Goal: Task Accomplishment & Management: Use online tool/utility

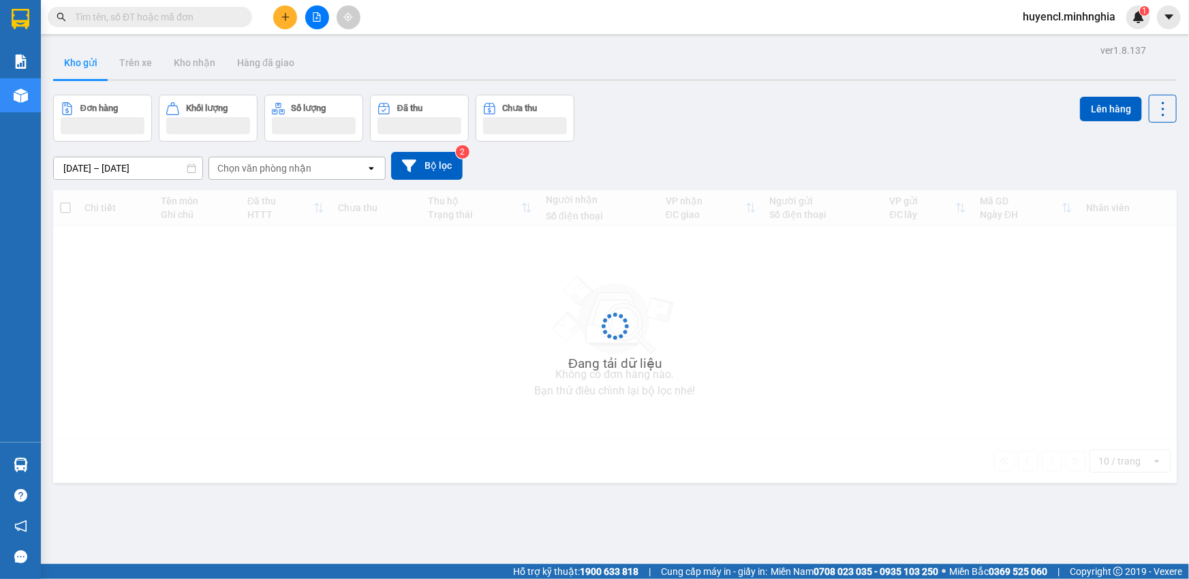
click at [204, 16] on input "text" at bounding box center [155, 17] width 161 height 15
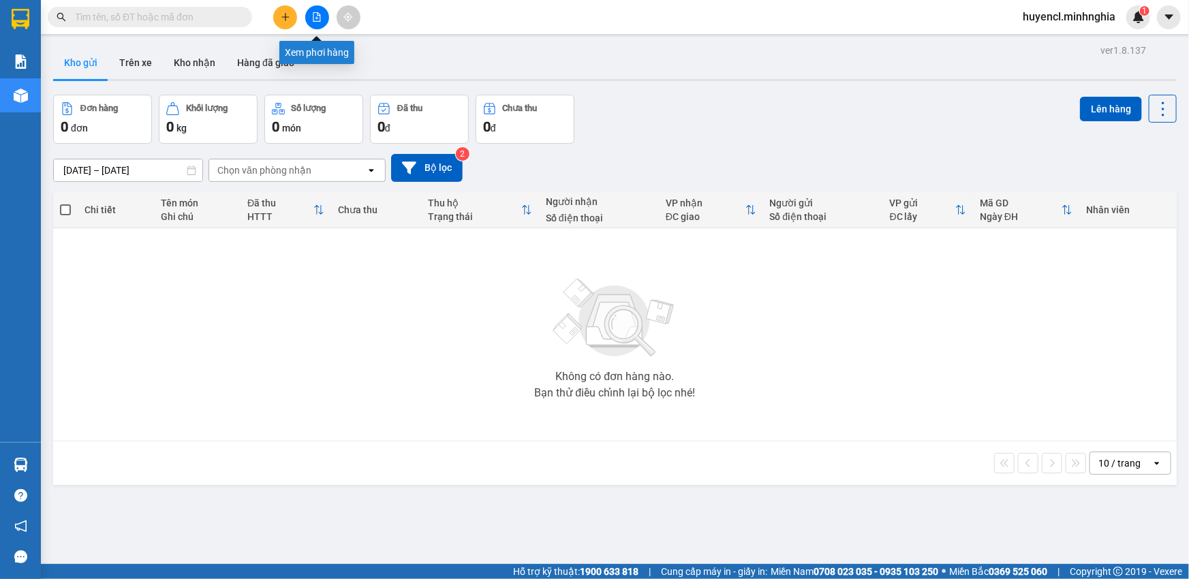
click at [315, 19] on icon "file-add" at bounding box center [317, 17] width 10 height 10
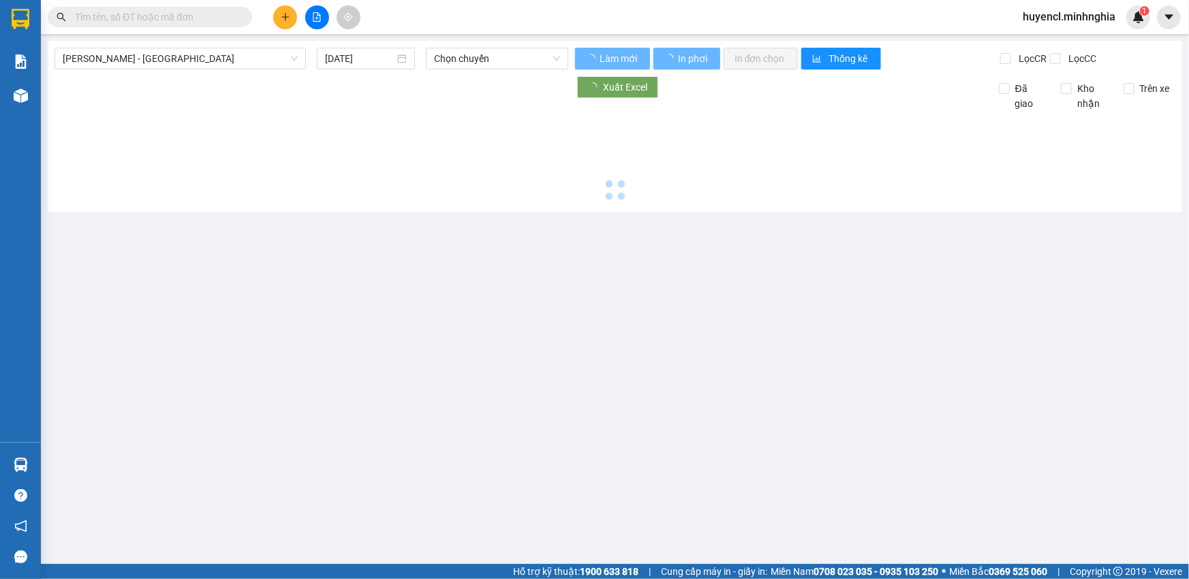
type input "[DATE]"
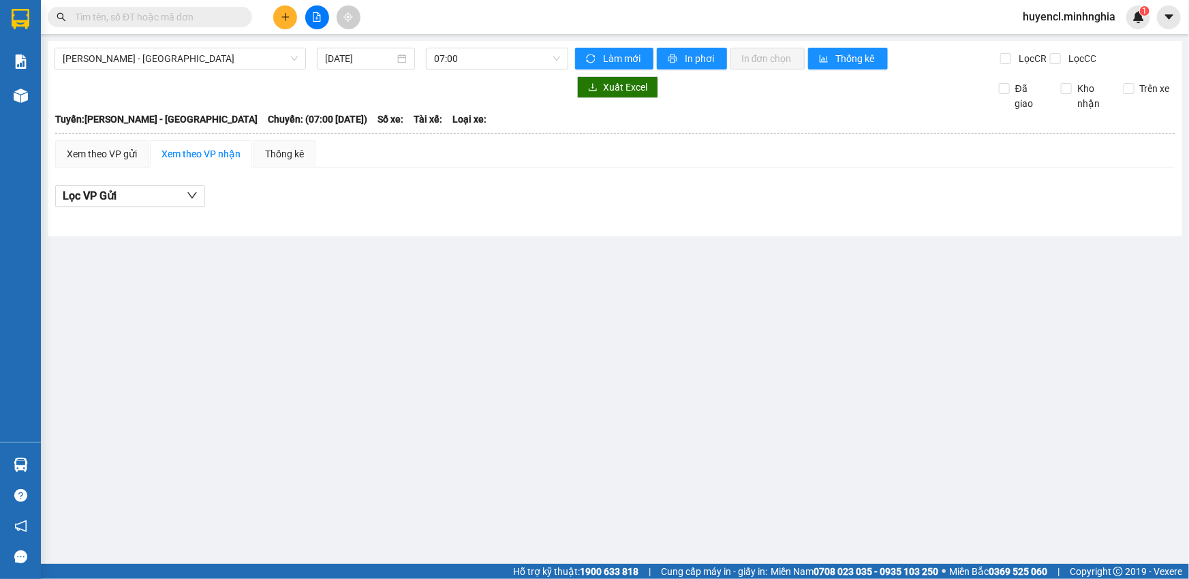
click at [243, 46] on div "Phan Rí - [GEOGRAPHIC_DATA] [DATE] 07:00 Làm mới In phơi In đơn chọn Thống kê L…" at bounding box center [615, 139] width 1134 height 196
click at [247, 57] on span "[PERSON_NAME] - [GEOGRAPHIC_DATA]" at bounding box center [180, 58] width 235 height 20
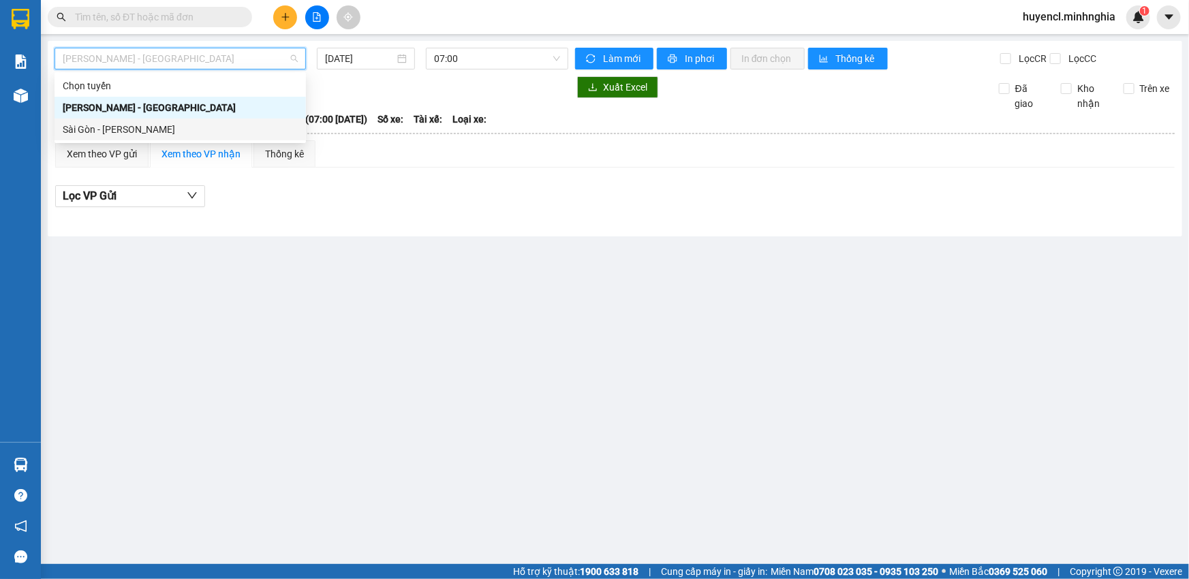
click at [251, 125] on div "Sài Gòn - [PERSON_NAME]" at bounding box center [180, 129] width 235 height 15
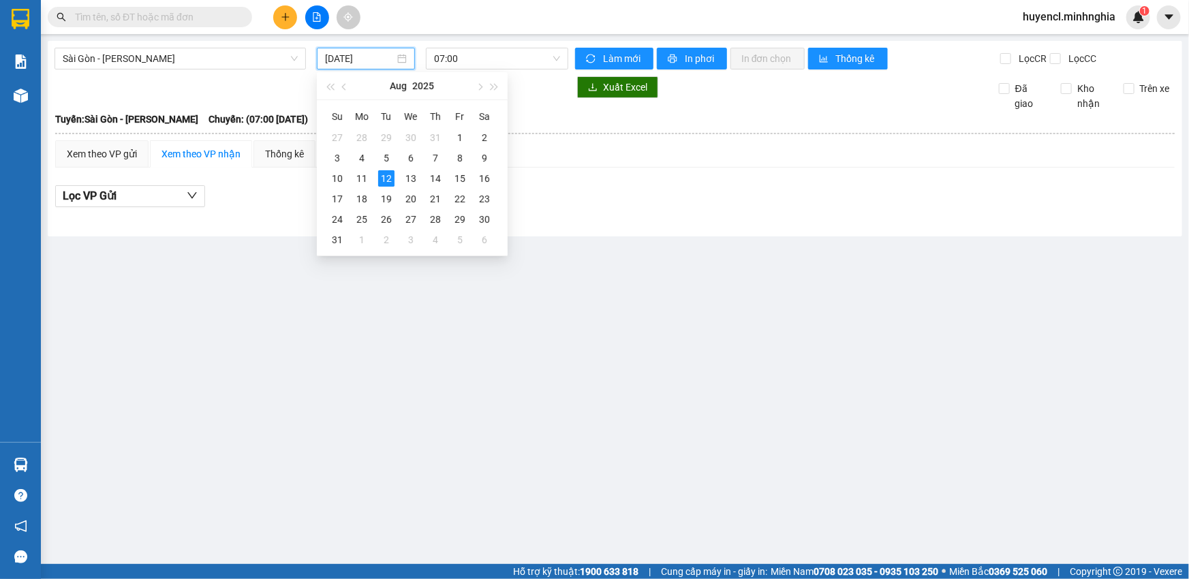
click at [362, 60] on input "[DATE]" at bounding box center [359, 58] width 69 height 15
click at [365, 183] on div "11" at bounding box center [362, 178] width 16 height 16
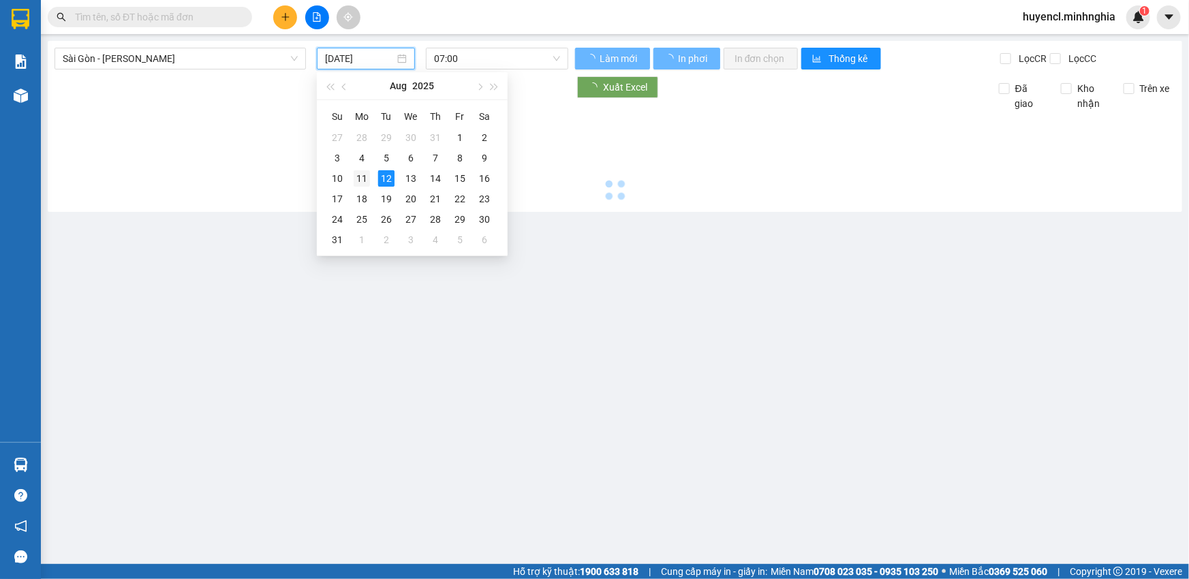
type input "[DATE]"
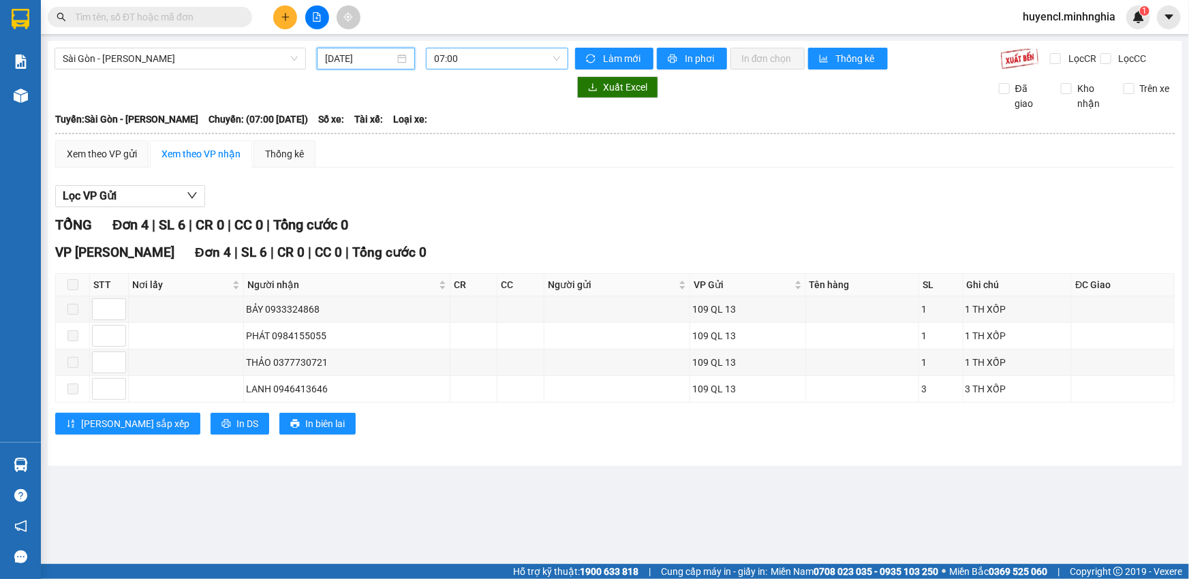
click at [484, 65] on span "07:00" at bounding box center [497, 58] width 126 height 20
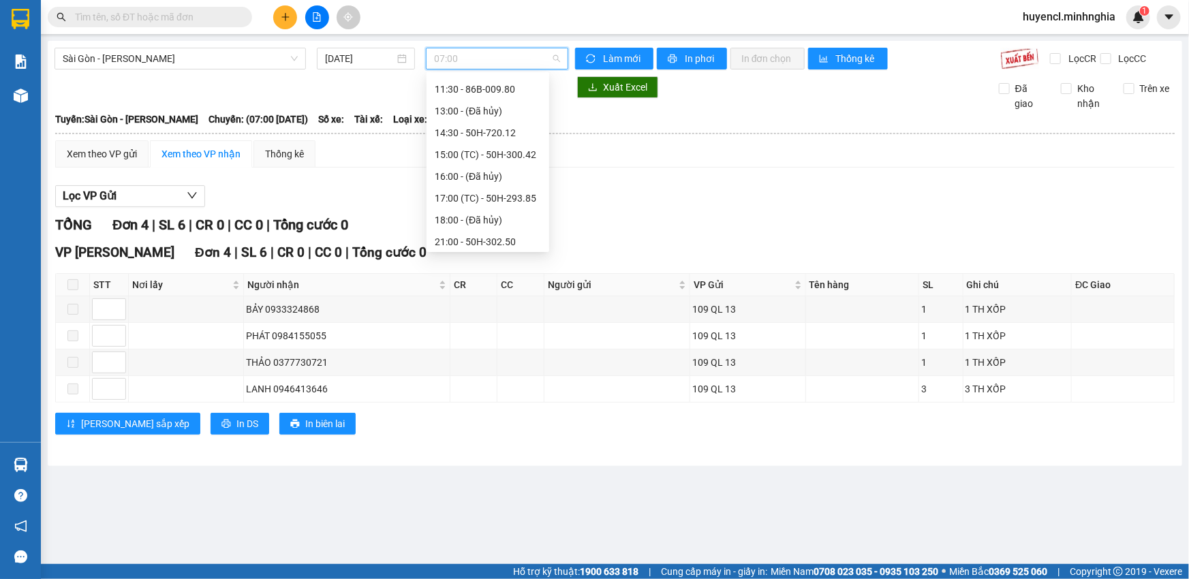
scroll to position [174, 0]
click at [511, 234] on div "22:00 - 50H-363.64" at bounding box center [488, 239] width 106 height 15
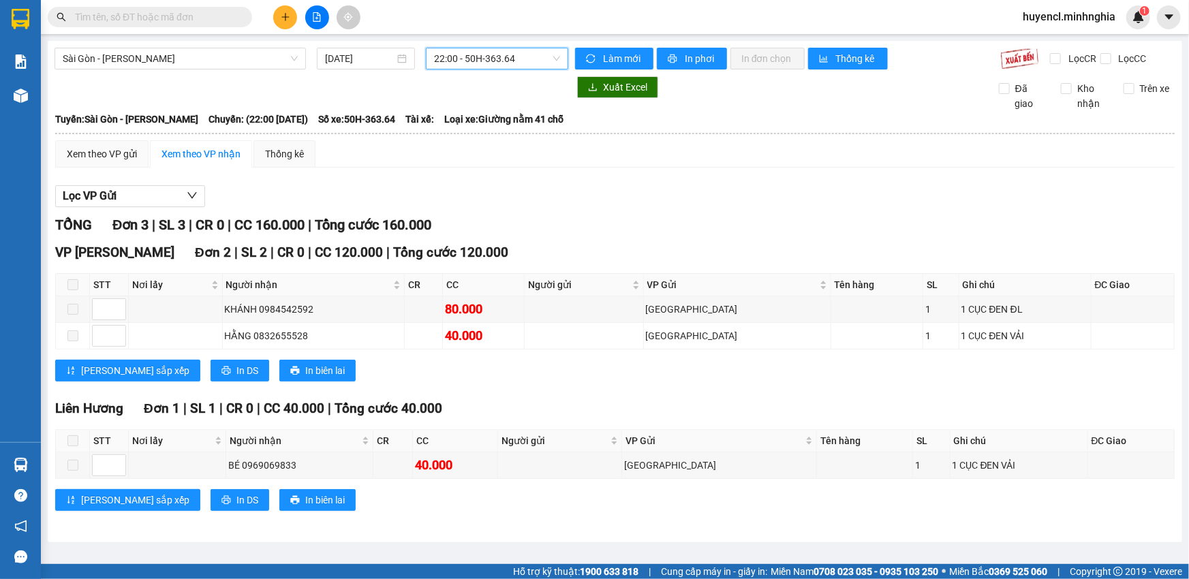
click at [532, 50] on span "22:00 - 50H-363.64" at bounding box center [497, 58] width 126 height 20
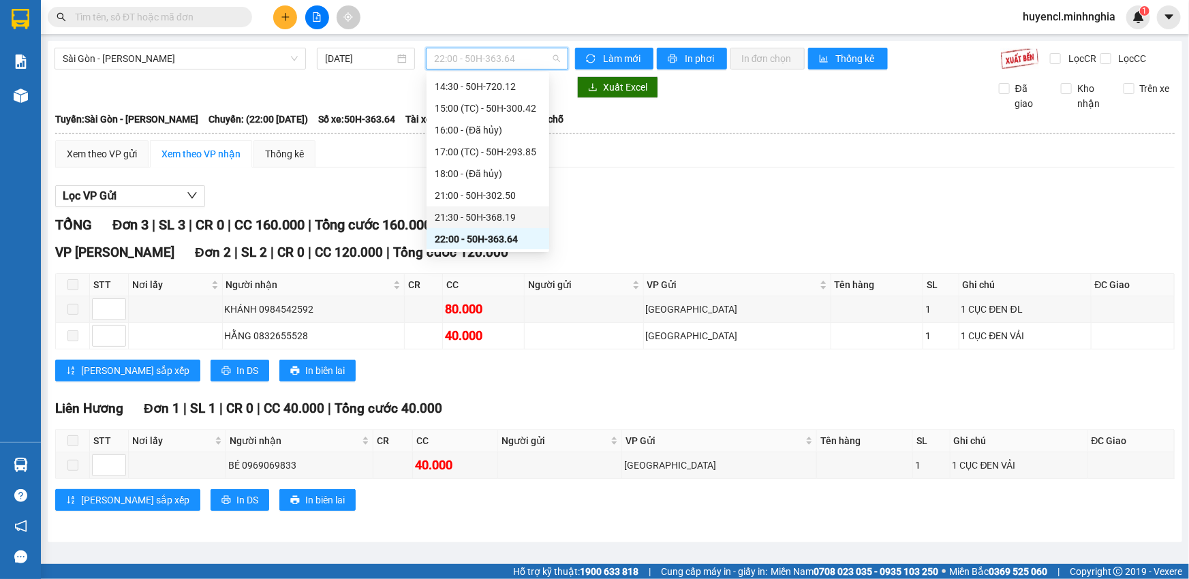
click at [497, 220] on div "21:30 - 50H-368.19" at bounding box center [488, 217] width 106 height 15
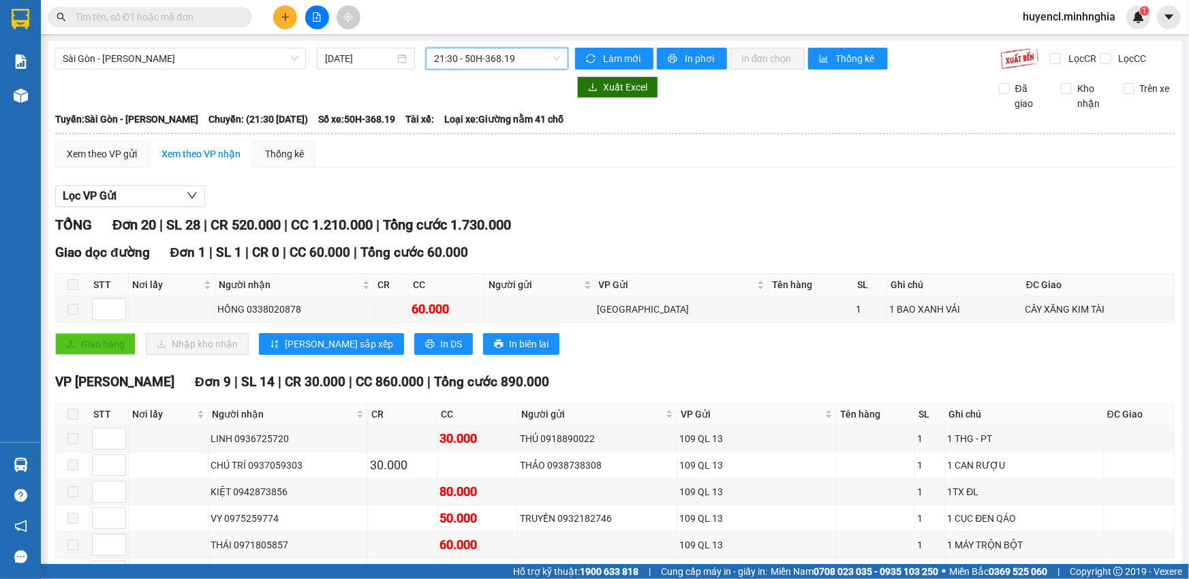
click at [485, 50] on span "21:30 - 50H-368.19" at bounding box center [497, 58] width 126 height 20
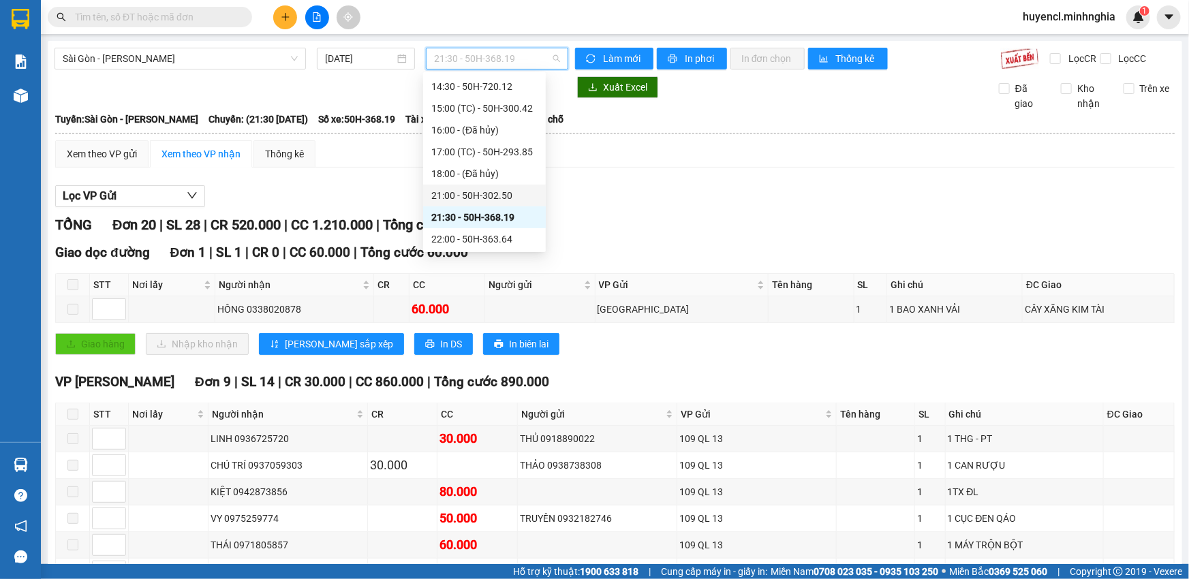
click at [518, 191] on div "21:00 - 50H-302.50" at bounding box center [484, 195] width 106 height 15
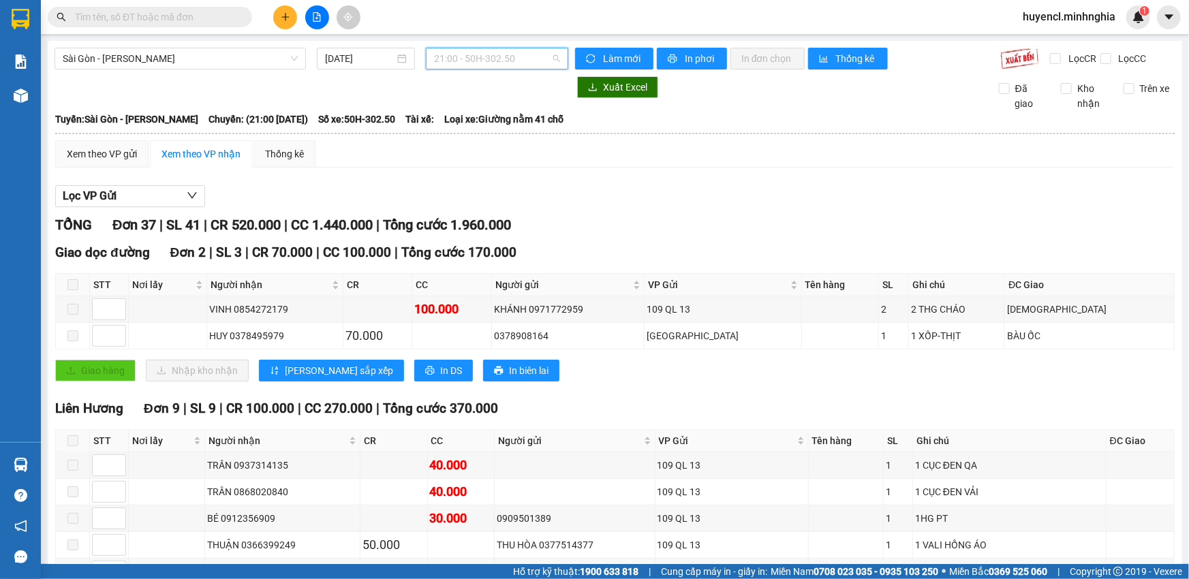
click at [495, 68] on span "21:00 - 50H-302.50" at bounding box center [497, 58] width 126 height 20
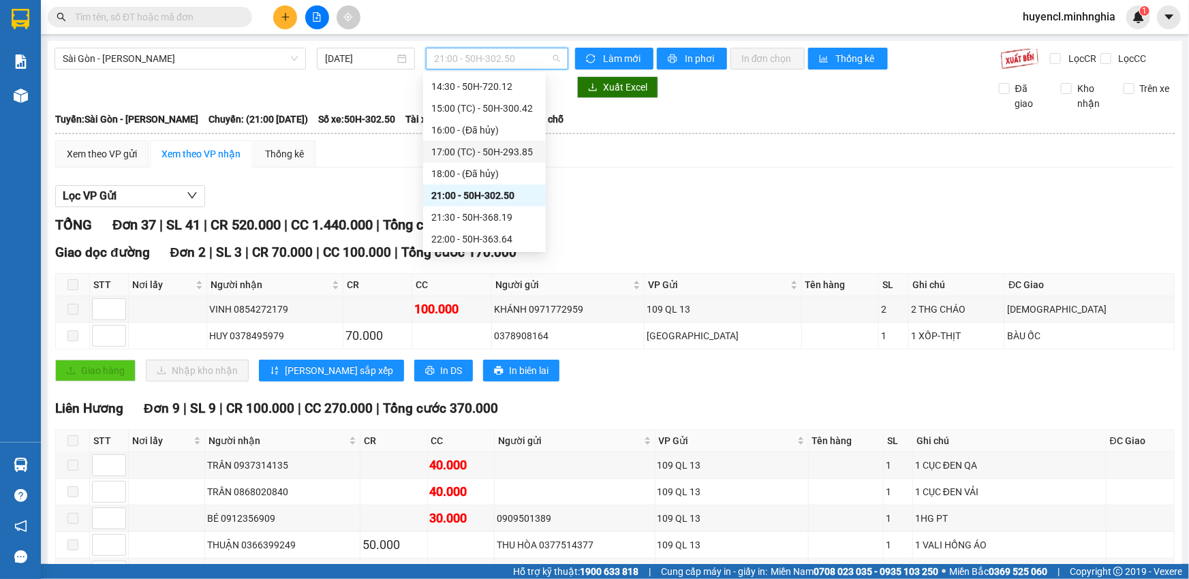
click at [511, 152] on div "17:00 (TC) - 50H-293.85" at bounding box center [484, 151] width 106 height 15
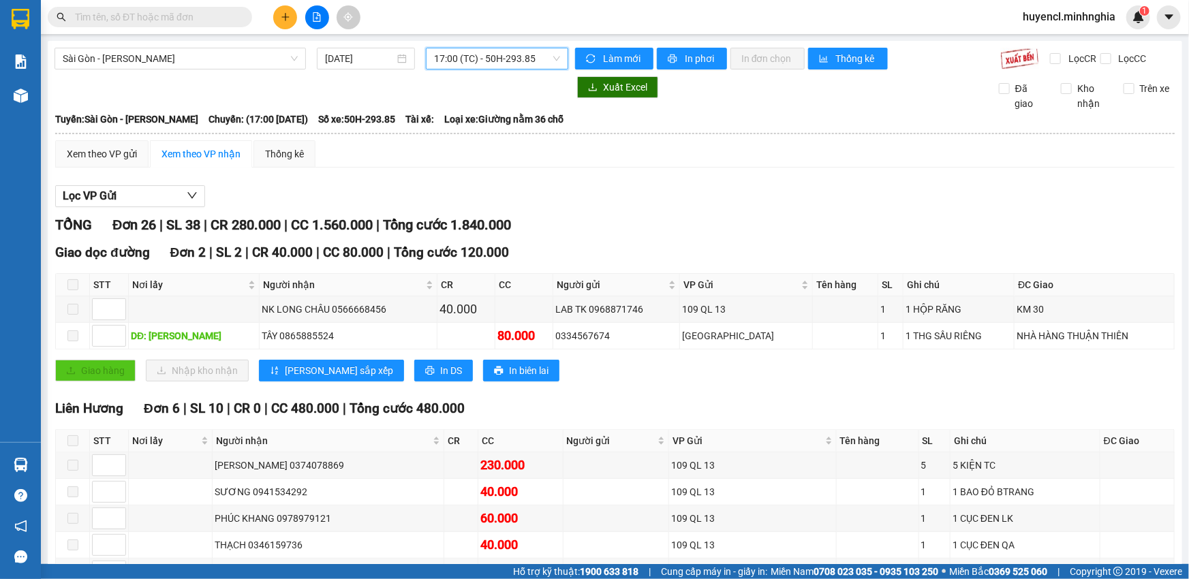
click at [518, 61] on span "17:00 (TC) - 50H-293.85" at bounding box center [497, 58] width 126 height 20
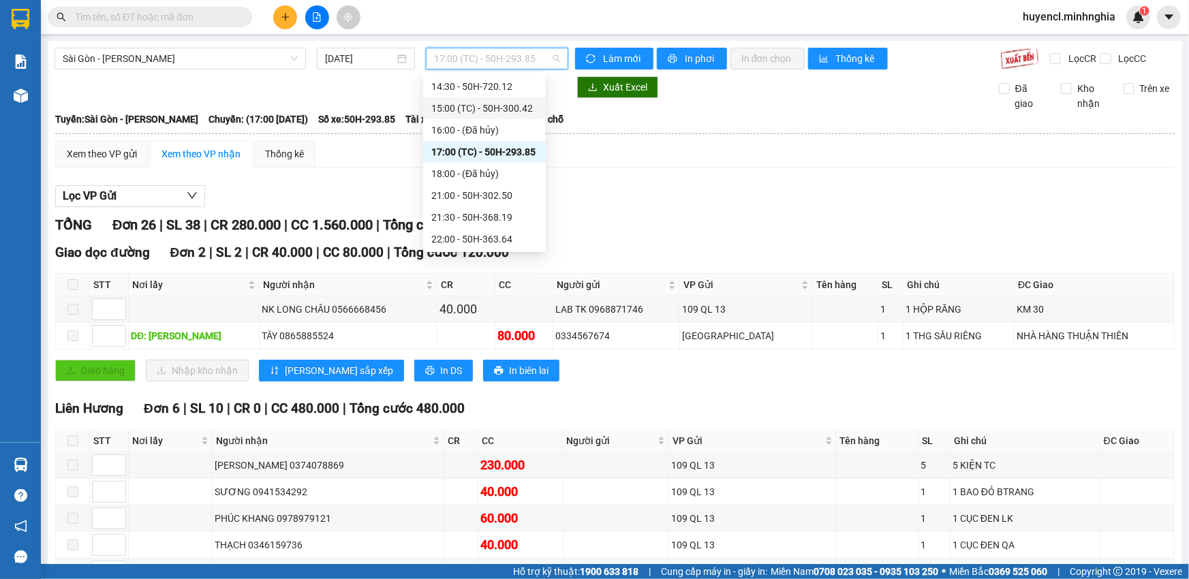
click at [528, 110] on div "15:00 (TC) - 50H-300.42" at bounding box center [484, 108] width 106 height 15
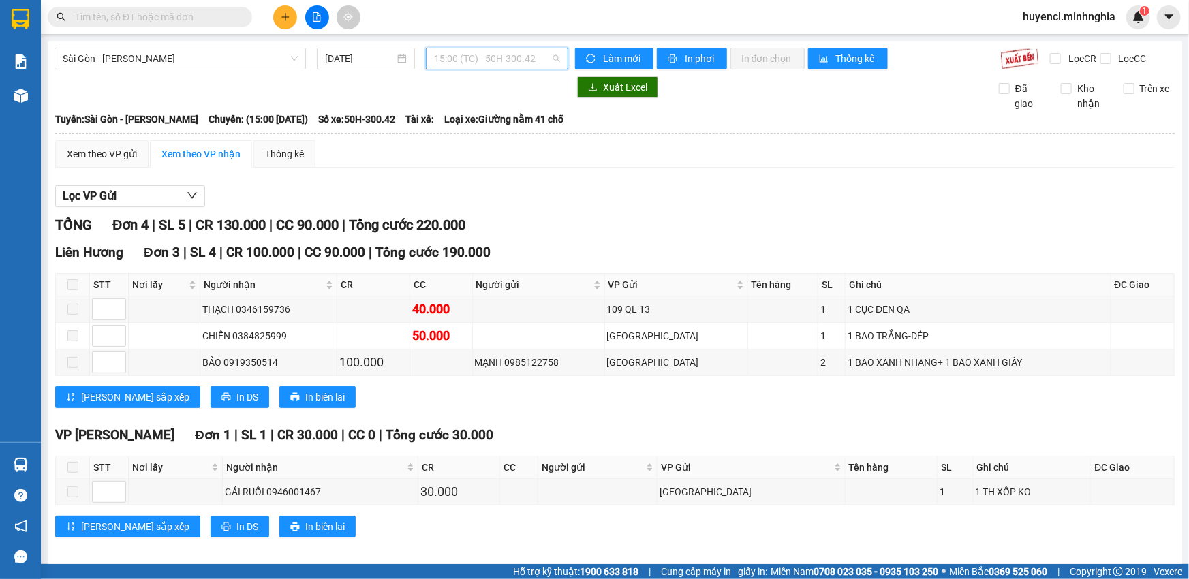
click at [531, 50] on span "15:00 (TC) - 50H-300.42" at bounding box center [497, 58] width 126 height 20
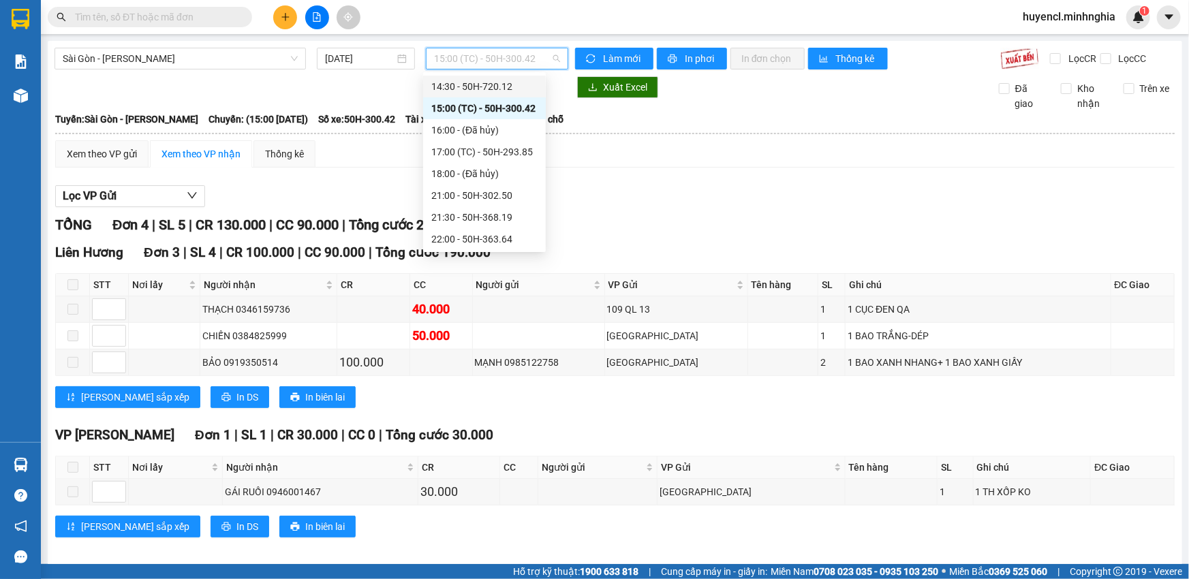
click at [534, 94] on div "14:30 - 50H-720.12" at bounding box center [484, 87] width 123 height 22
